Goal: Task Accomplishment & Management: Manage account settings

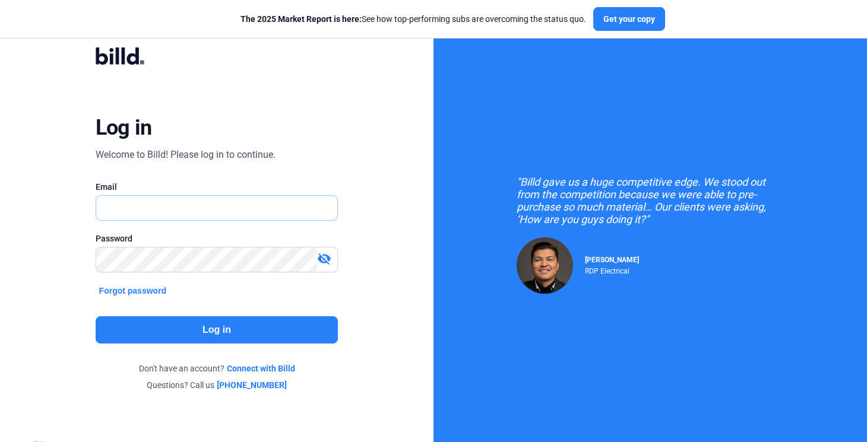
type input "[PERSON_NAME][EMAIL_ADDRESS][DOMAIN_NAME]"
click at [220, 326] on button "Log in" at bounding box center [217, 329] width 243 height 27
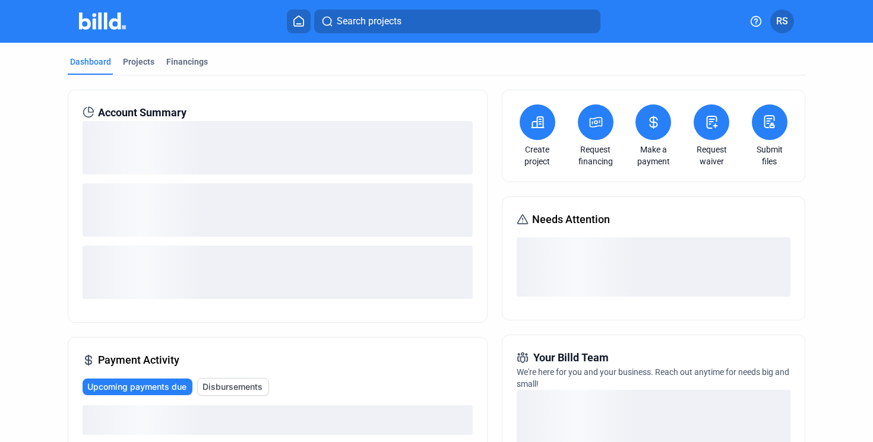
click at [783, 24] on span "RS" at bounding box center [782, 21] width 12 height 14
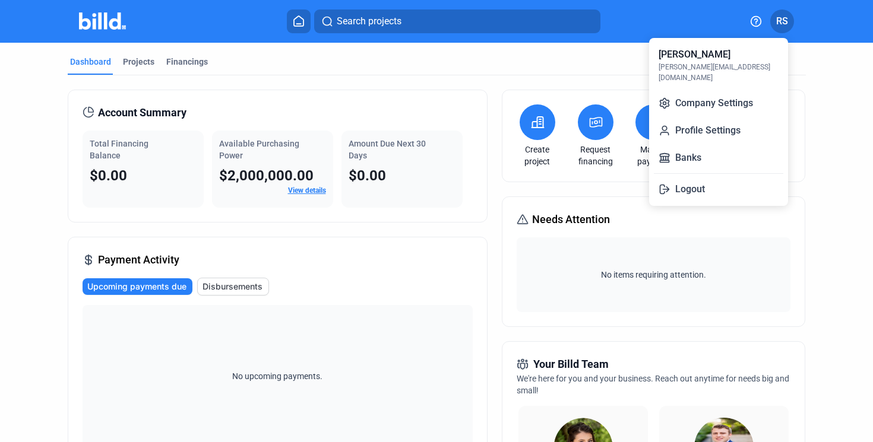
click at [838, 140] on div at bounding box center [436, 221] width 873 height 442
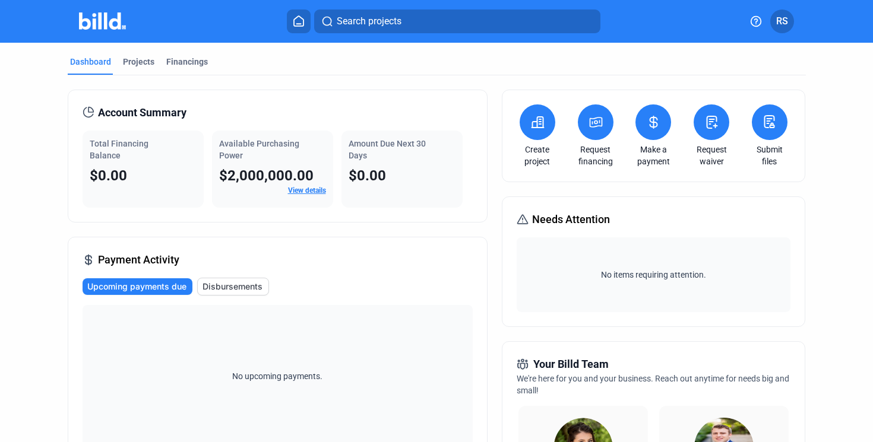
click at [781, 24] on span "RS" at bounding box center [782, 21] width 12 height 14
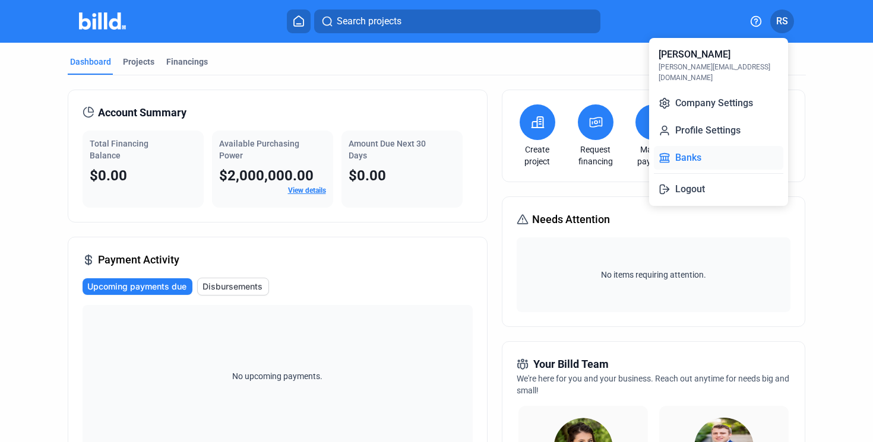
click at [707, 146] on button "Banks" at bounding box center [718, 158] width 129 height 24
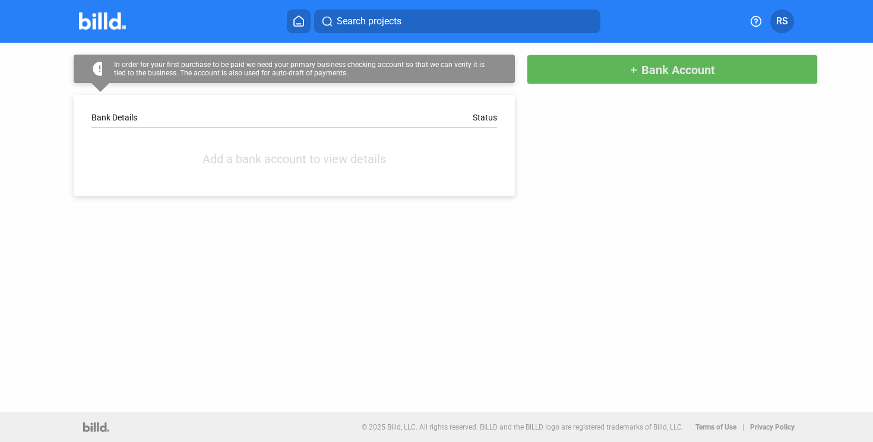
click at [686, 65] on span "Bank Account" at bounding box center [678, 70] width 74 height 14
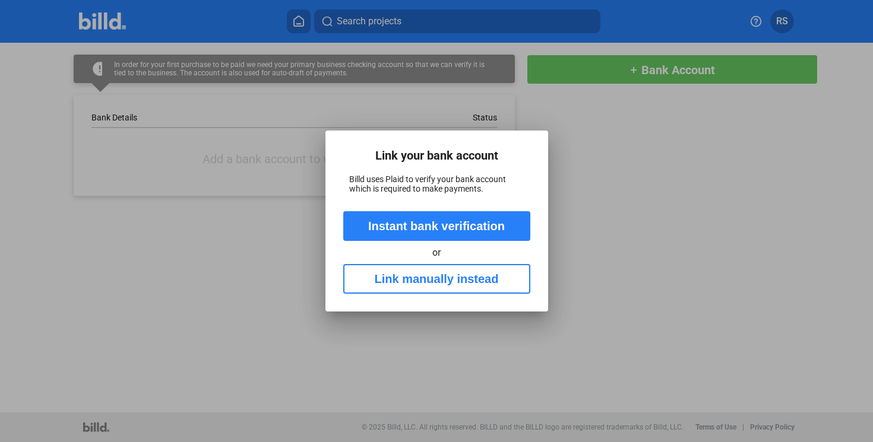
click at [457, 292] on button "Link manually instead" at bounding box center [436, 279] width 187 height 30
